Goal: Information Seeking & Learning: Learn about a topic

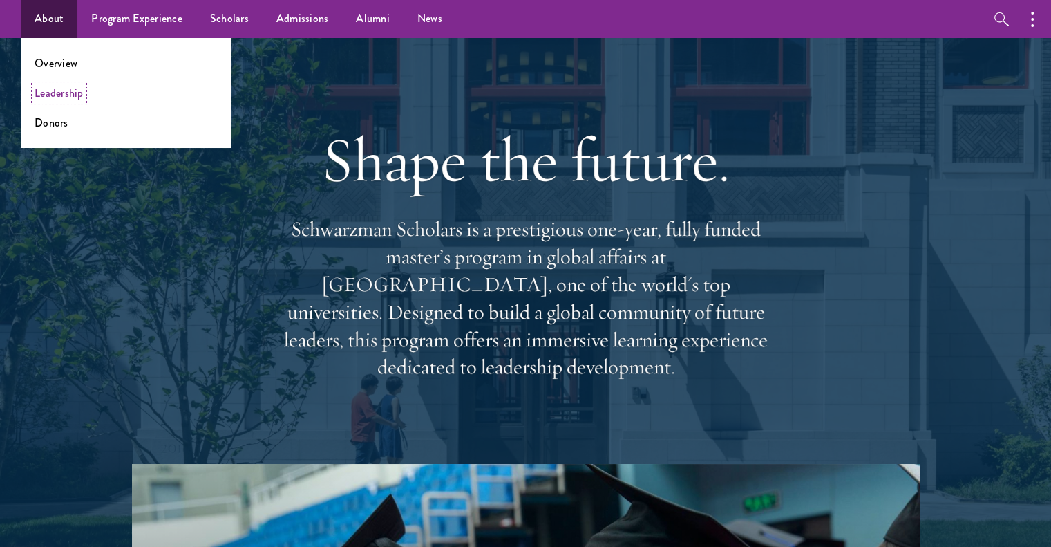
click at [61, 93] on link "Leadership" at bounding box center [59, 93] width 49 height 16
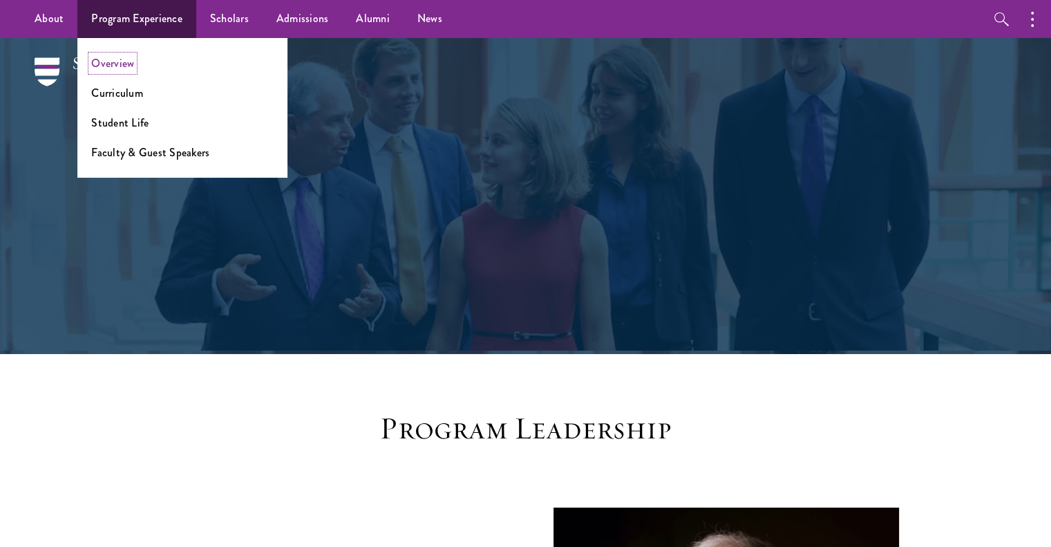
click at [108, 69] on link "Overview" at bounding box center [112, 63] width 43 height 16
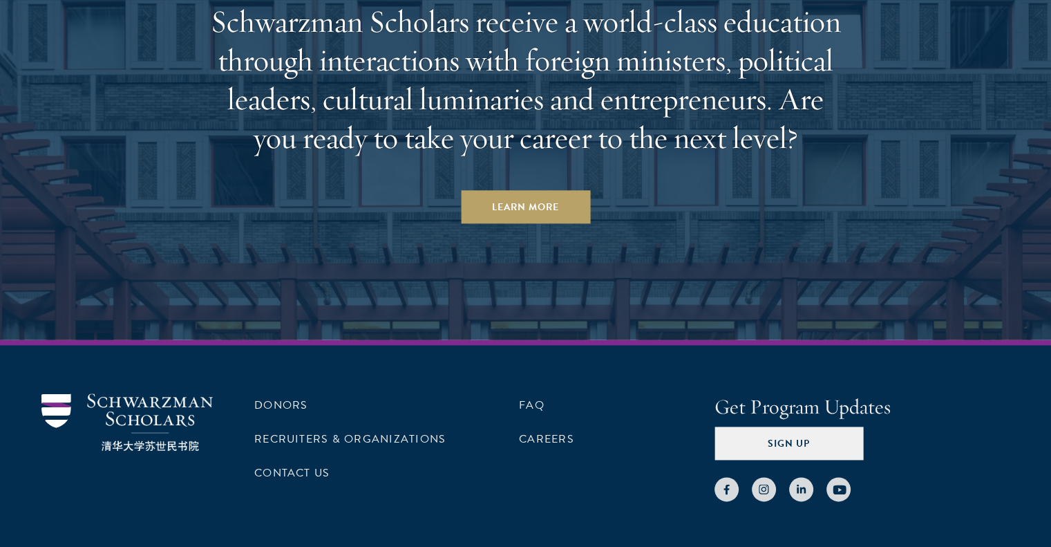
scroll to position [6977, 0]
